Goal: Task Accomplishment & Management: Use online tool/utility

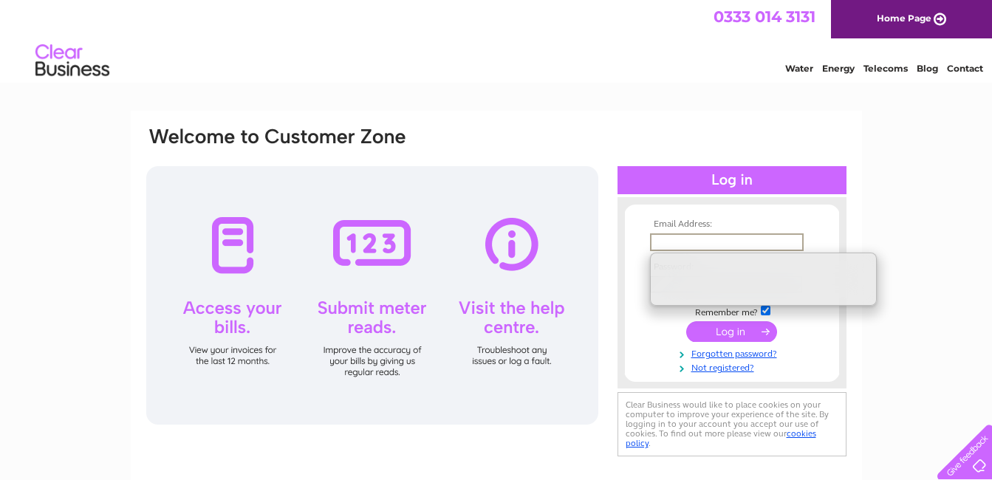
type input "phil@dbcc.co.uk"
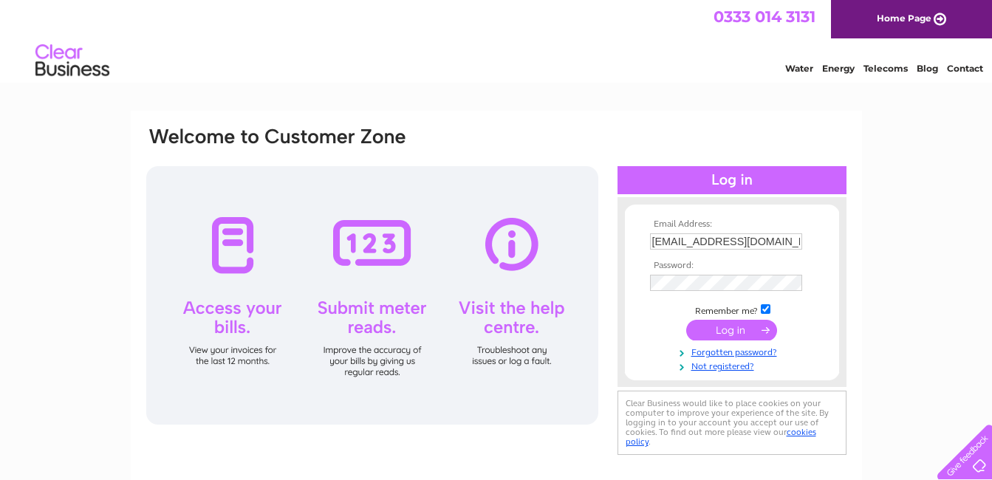
click at [735, 334] on input "submit" at bounding box center [731, 330] width 91 height 21
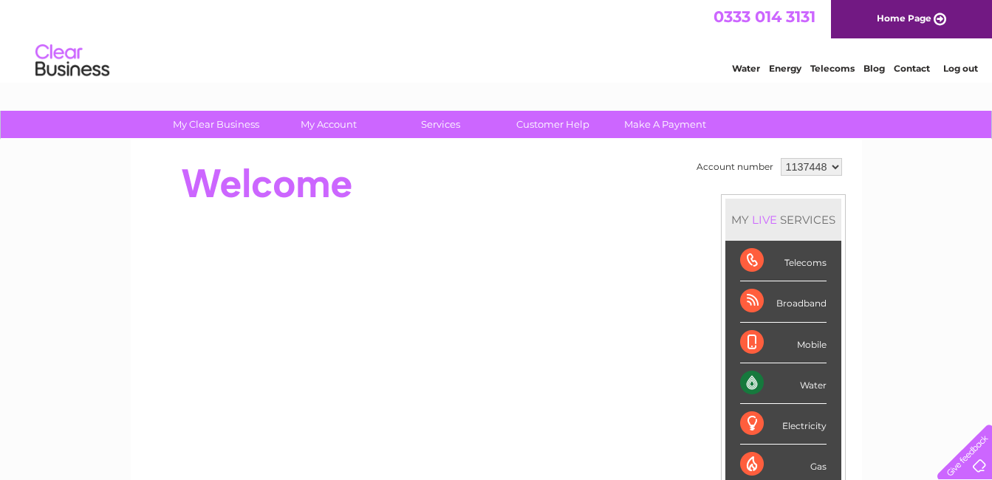
click at [746, 70] on link "Water" at bounding box center [746, 68] width 28 height 11
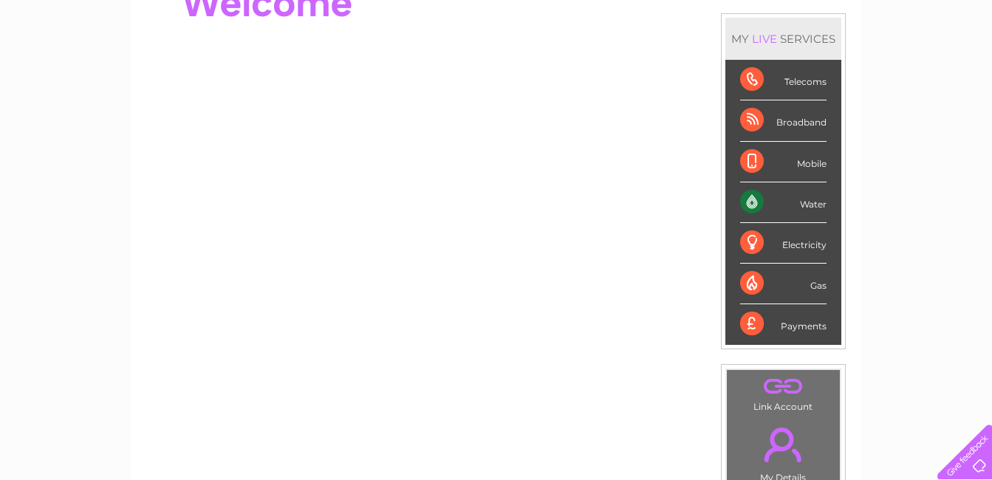
scroll to position [222, 0]
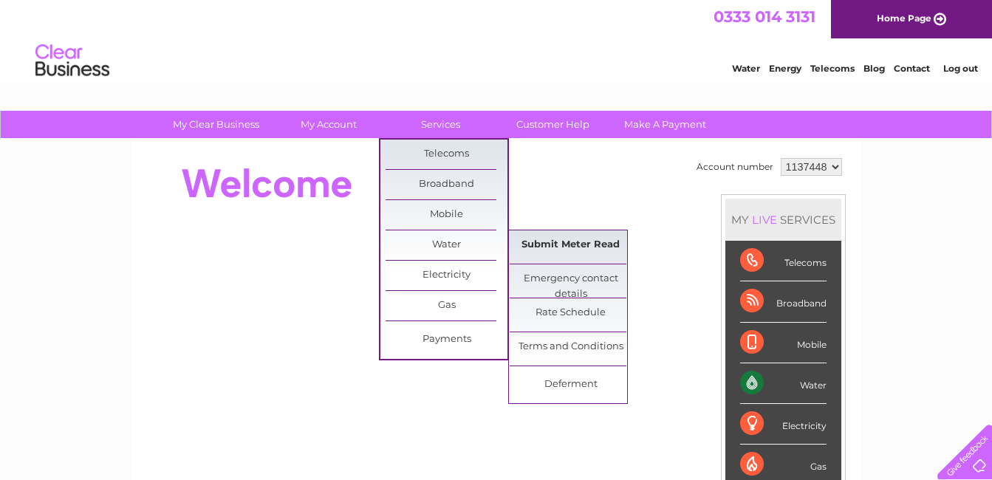
click at [562, 246] on link "Submit Meter Read" at bounding box center [570, 245] width 122 height 30
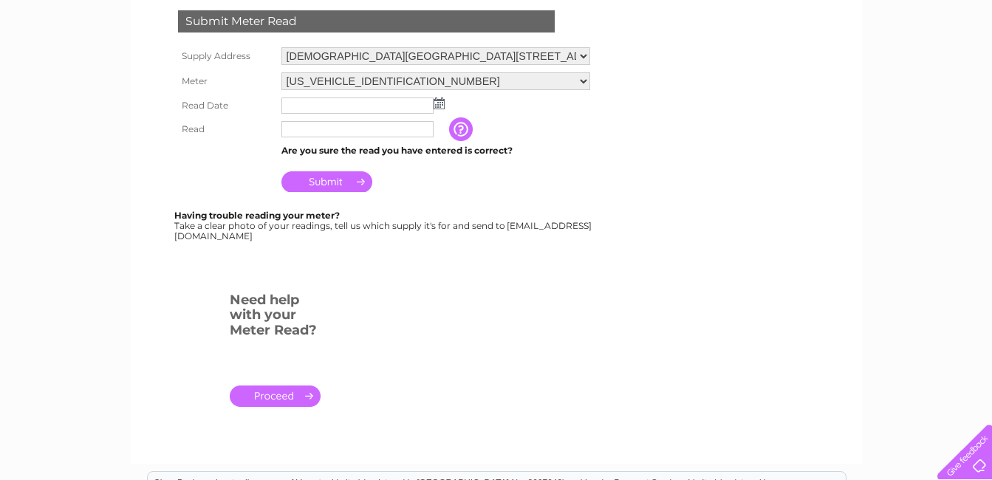
scroll to position [222, 0]
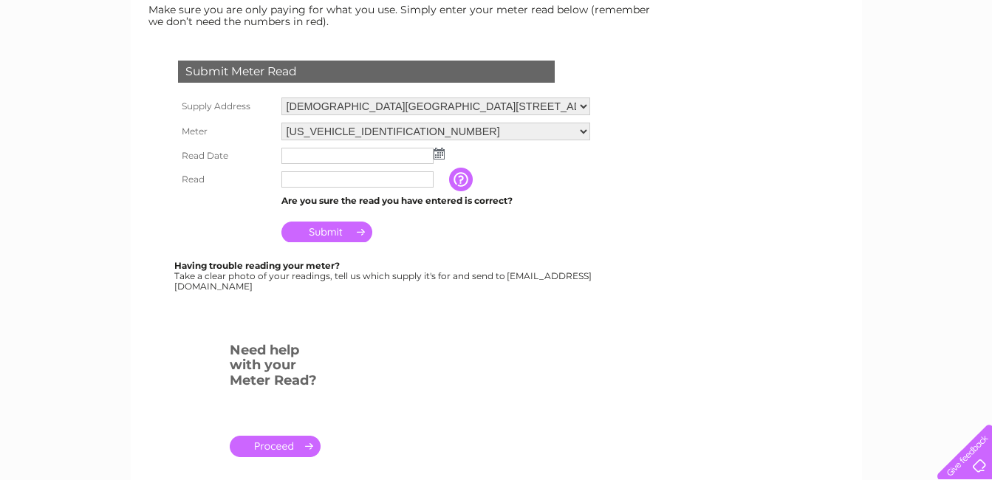
drag, startPoint x: 343, startPoint y: 0, endPoint x: 467, endPoint y: 320, distance: 342.9
click at [467, 320] on div at bounding box center [369, 321] width 449 height 30
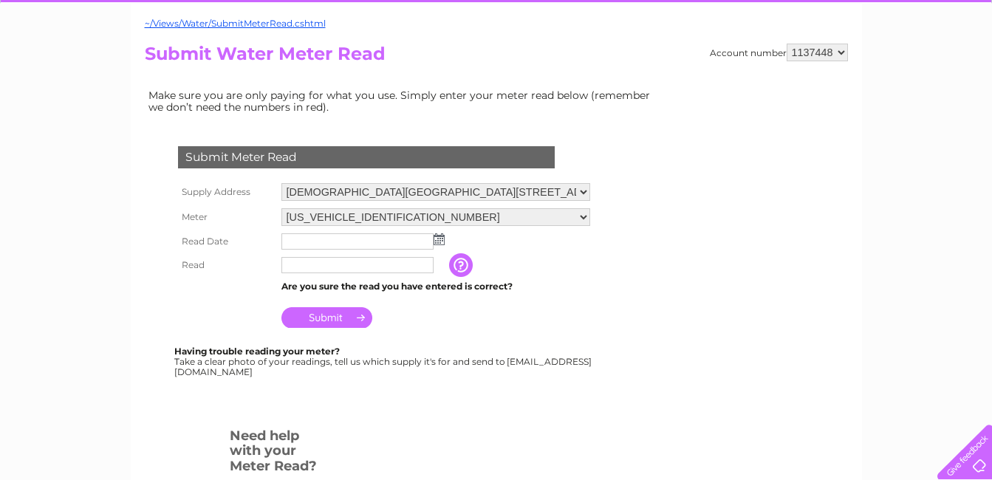
scroll to position [0, 0]
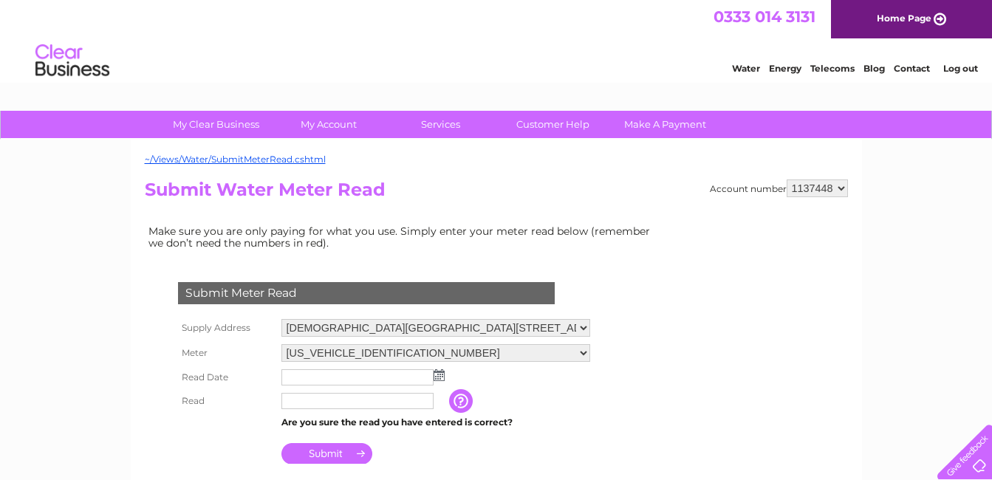
click at [441, 376] on img at bounding box center [438, 375] width 11 height 12
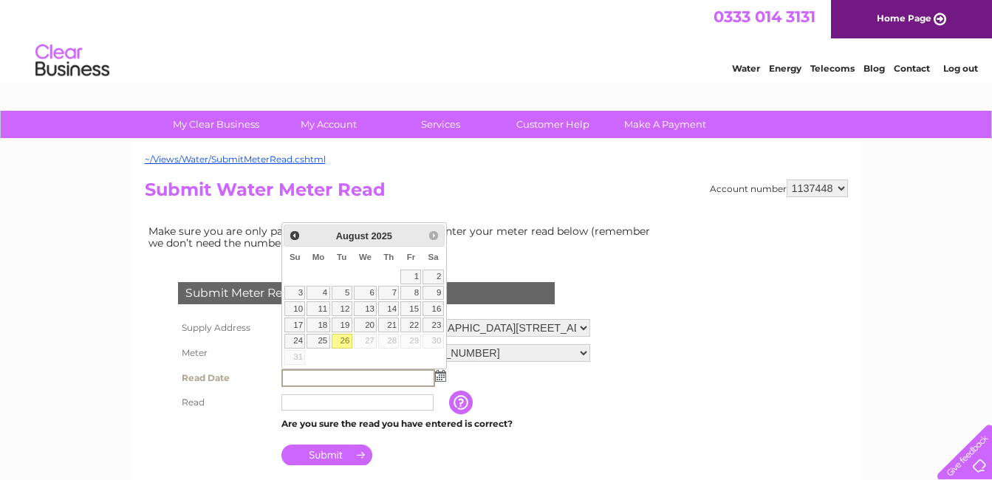
click at [344, 341] on link "26" at bounding box center [342, 341] width 21 height 15
type input "2025/08/26"
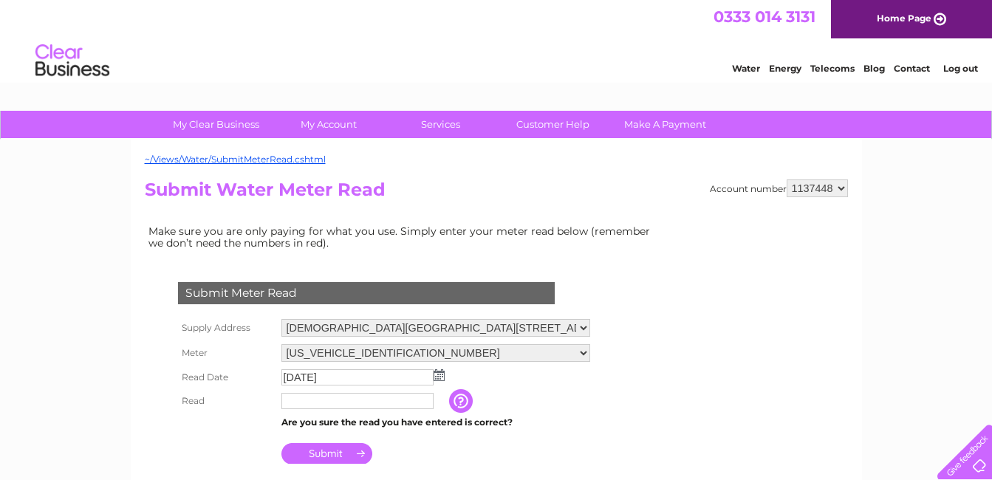
click at [312, 401] on input "text" at bounding box center [357, 401] width 152 height 16
click at [454, 405] on input "button" at bounding box center [462, 401] width 27 height 24
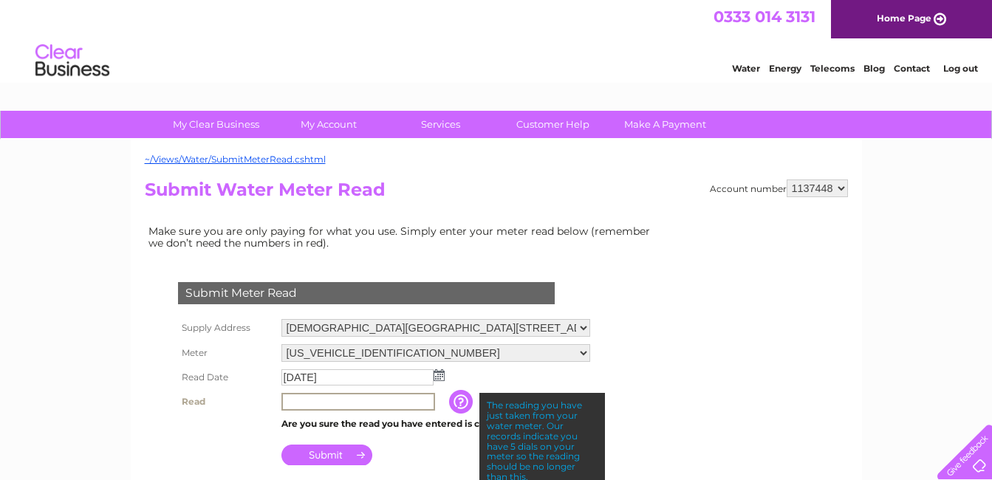
click at [315, 402] on input "text" at bounding box center [358, 402] width 154 height 18
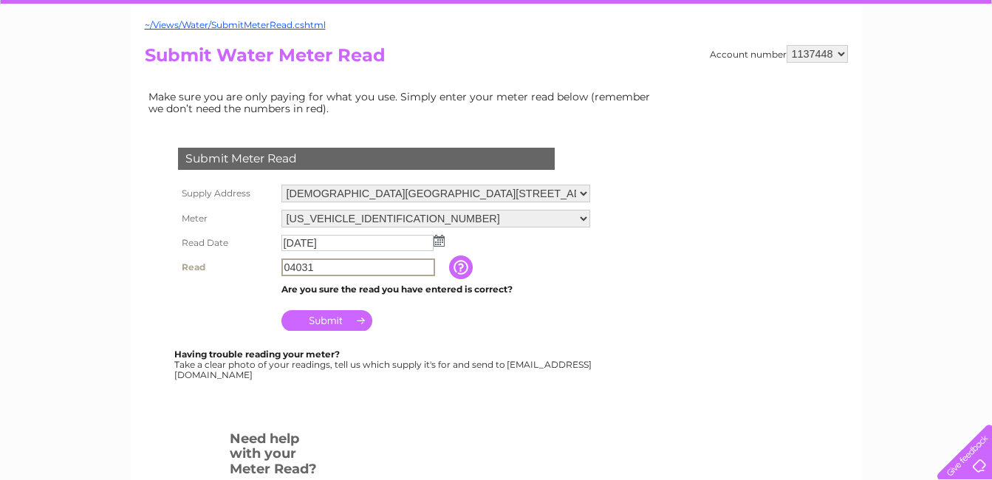
scroll to position [148, 0]
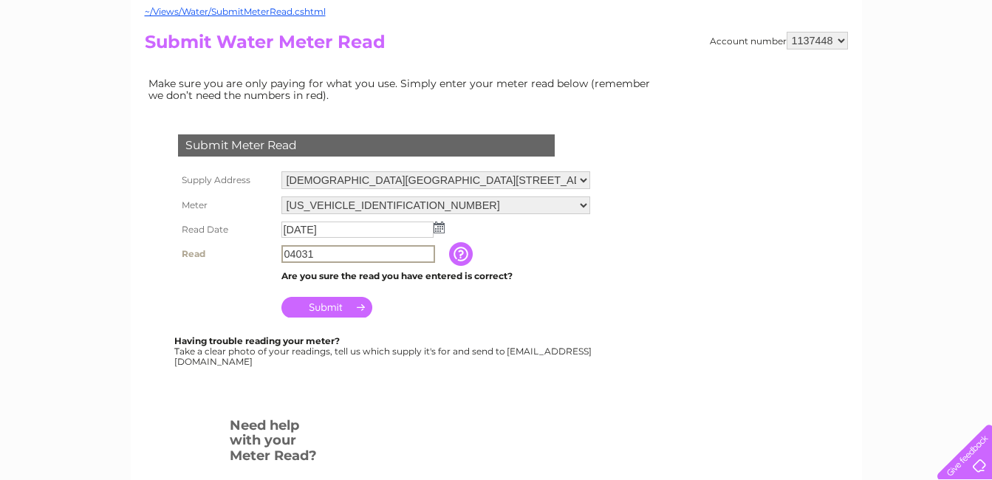
type input "04031"
click at [328, 304] on input "Submit" at bounding box center [326, 307] width 91 height 21
